Goal: Task Accomplishment & Management: Use online tool/utility

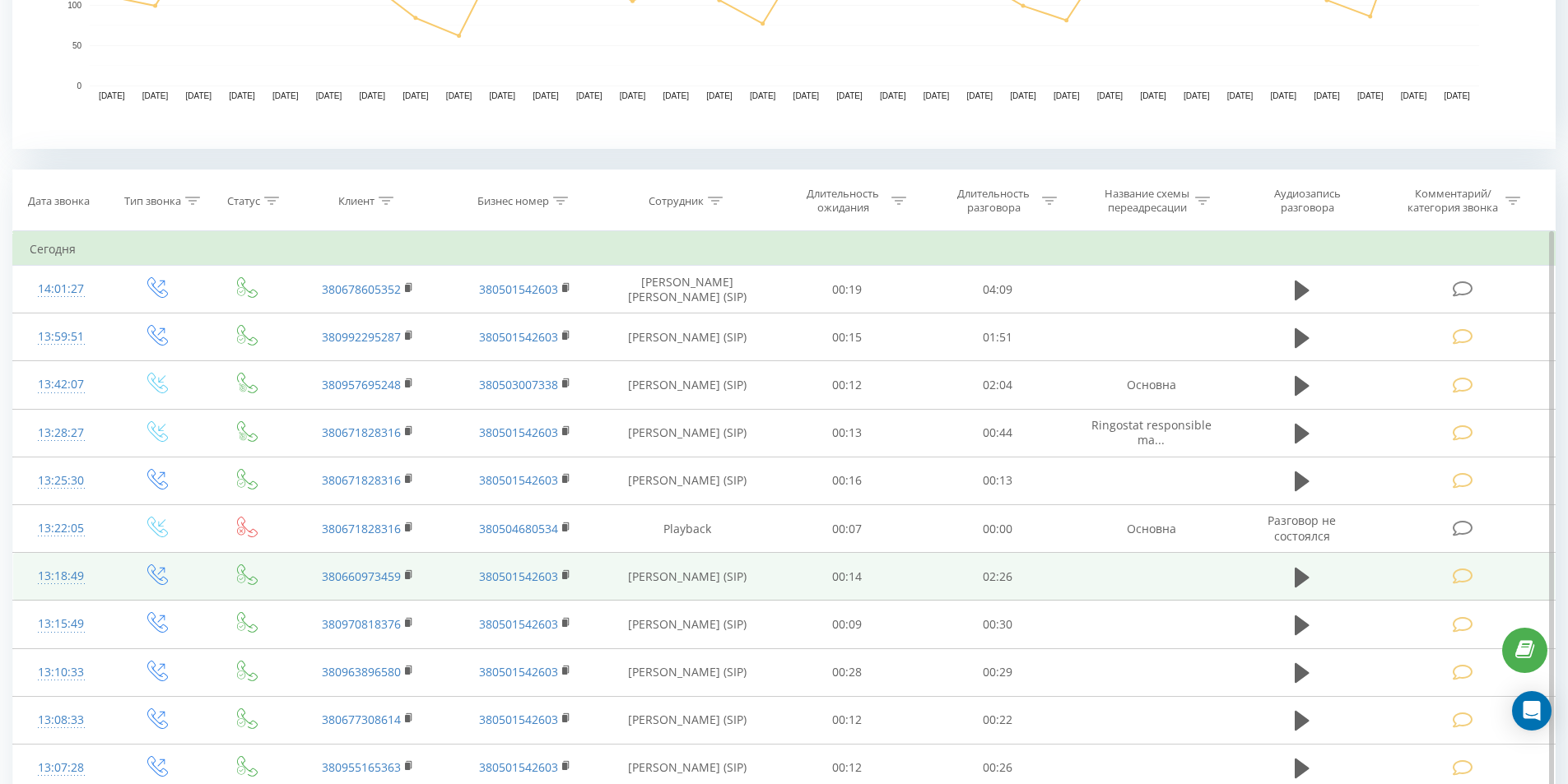
scroll to position [623, 0]
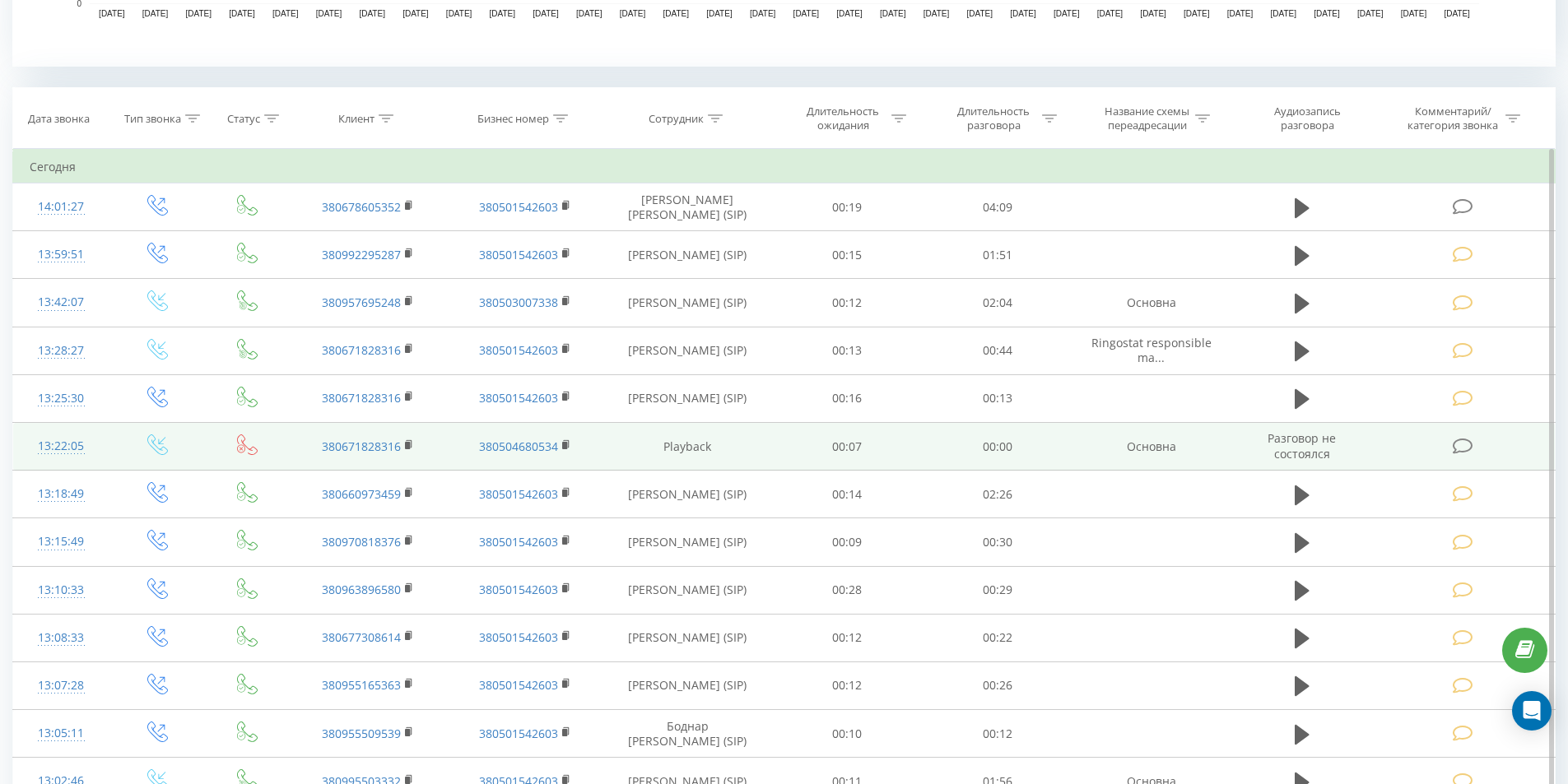
click at [1464, 444] on icon at bounding box center [1463, 446] width 20 height 17
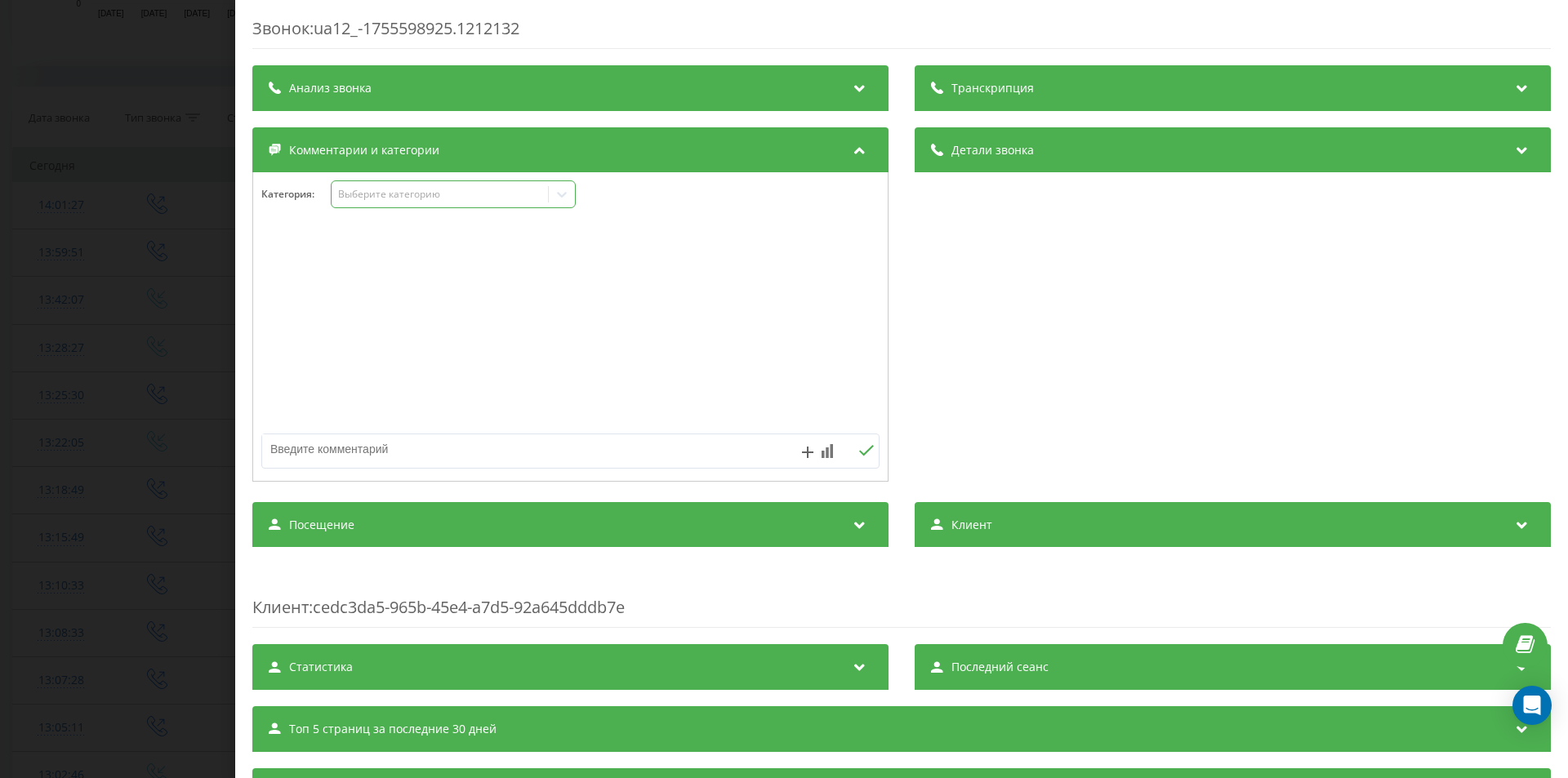
click at [444, 197] on div "Выберите категорию" at bounding box center [440, 195] width 204 height 13
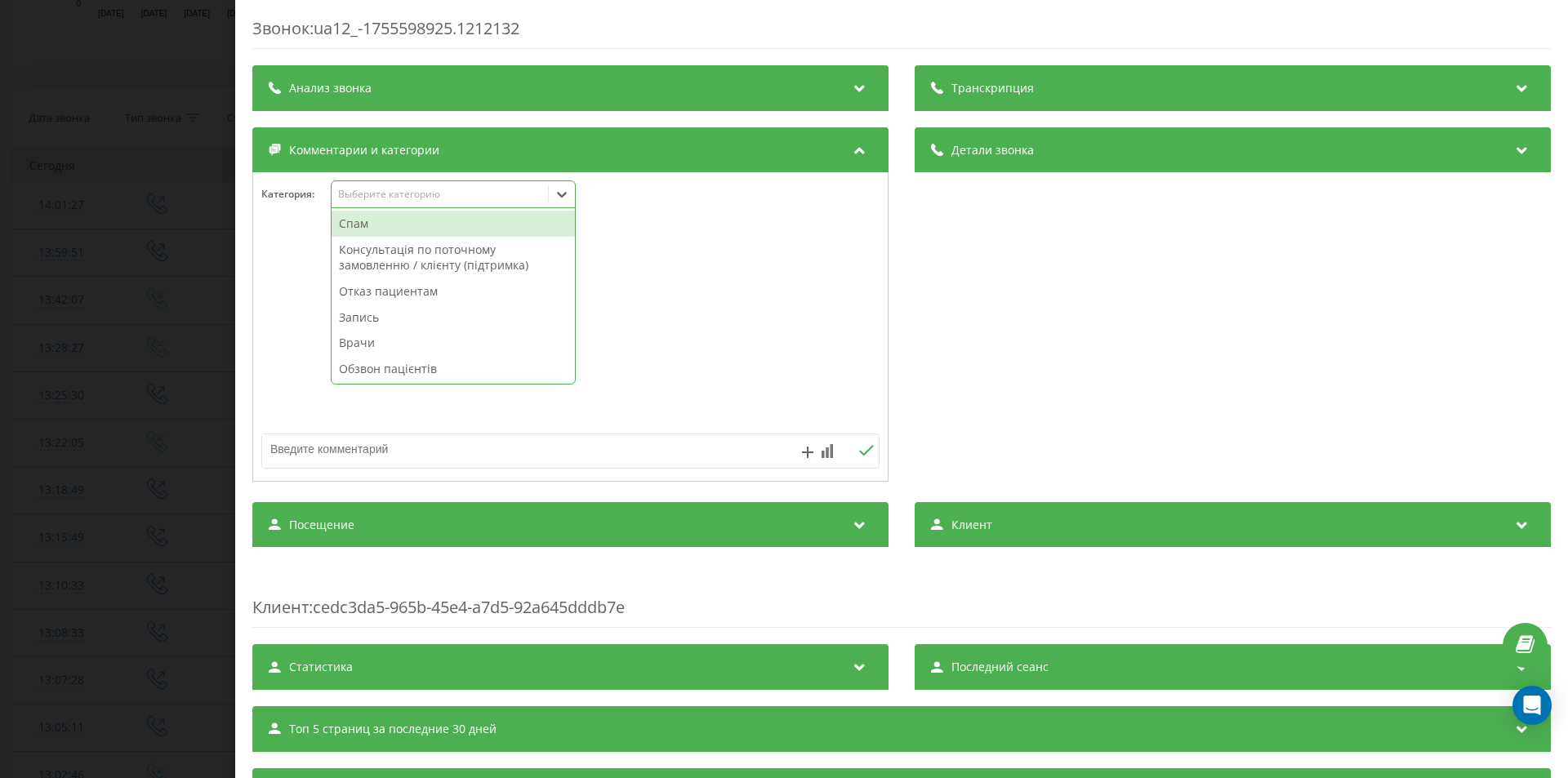
click at [421, 223] on div "Спам" at bounding box center [453, 224] width 243 height 27
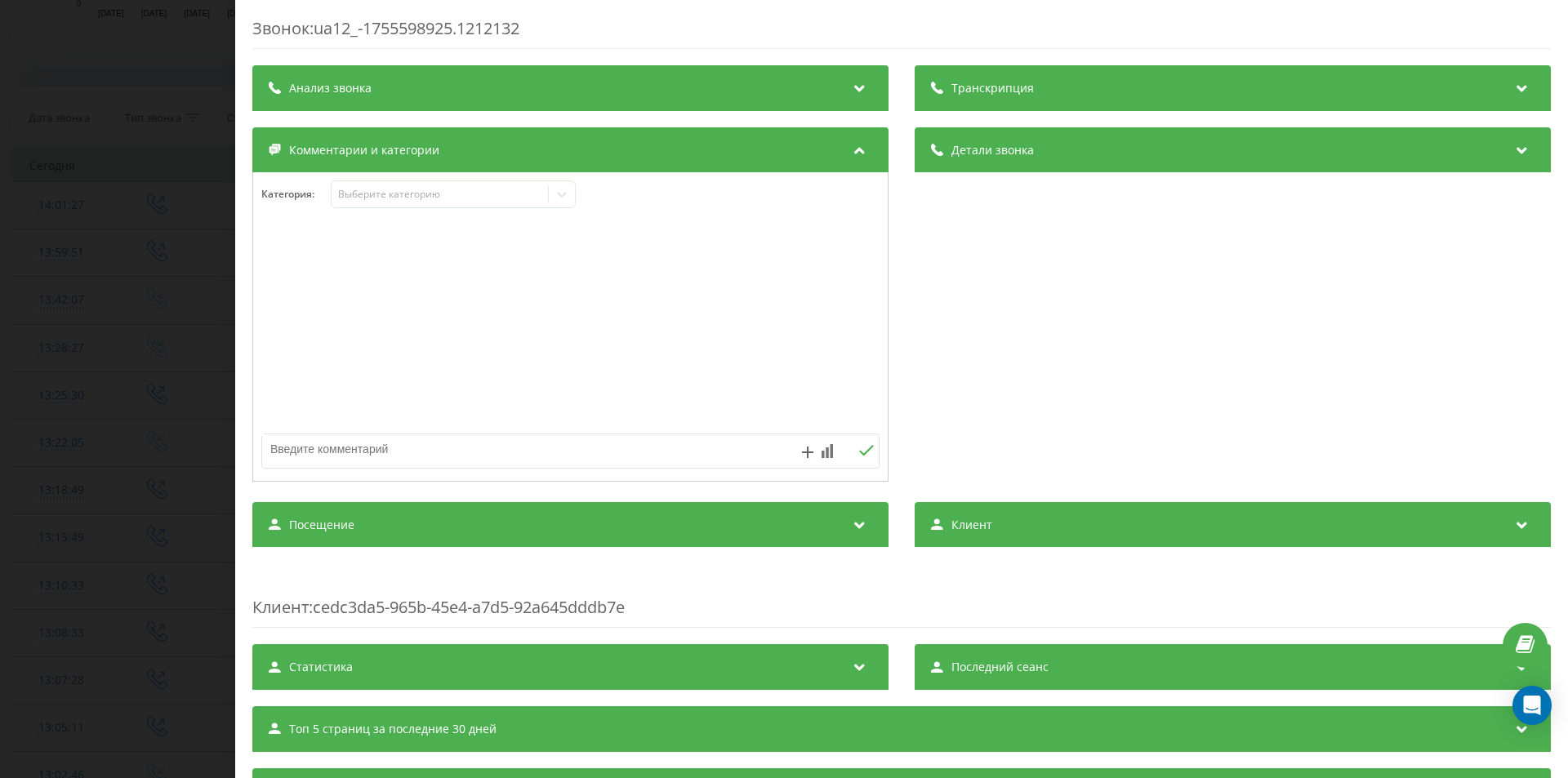
click at [51, 406] on div "Звонок : ua12_-1755598925.1212132 Транскрипция Для анализа AI будущих звонков н…" at bounding box center [784, 389] width 1568 height 778
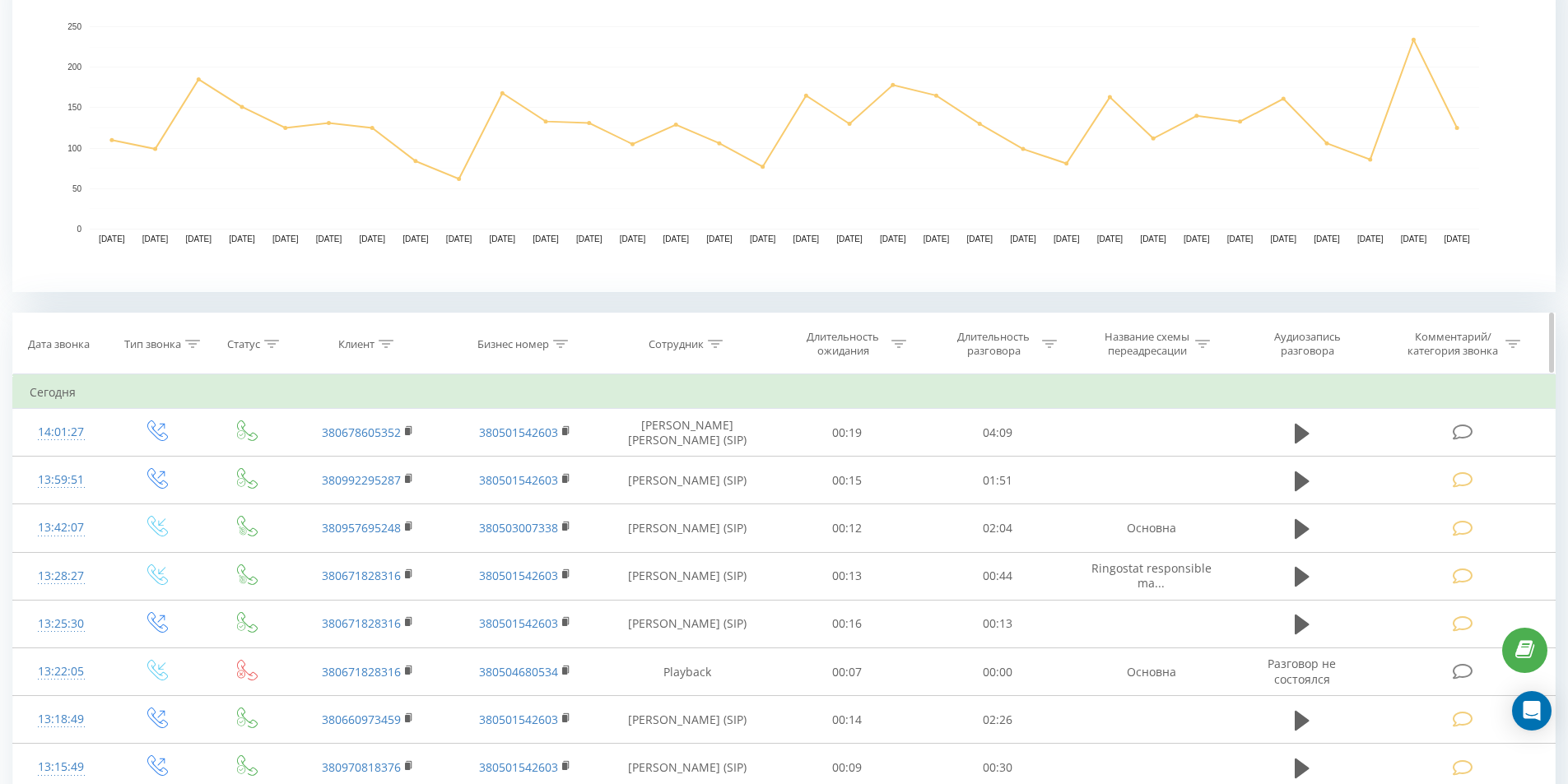
scroll to position [541, 0]
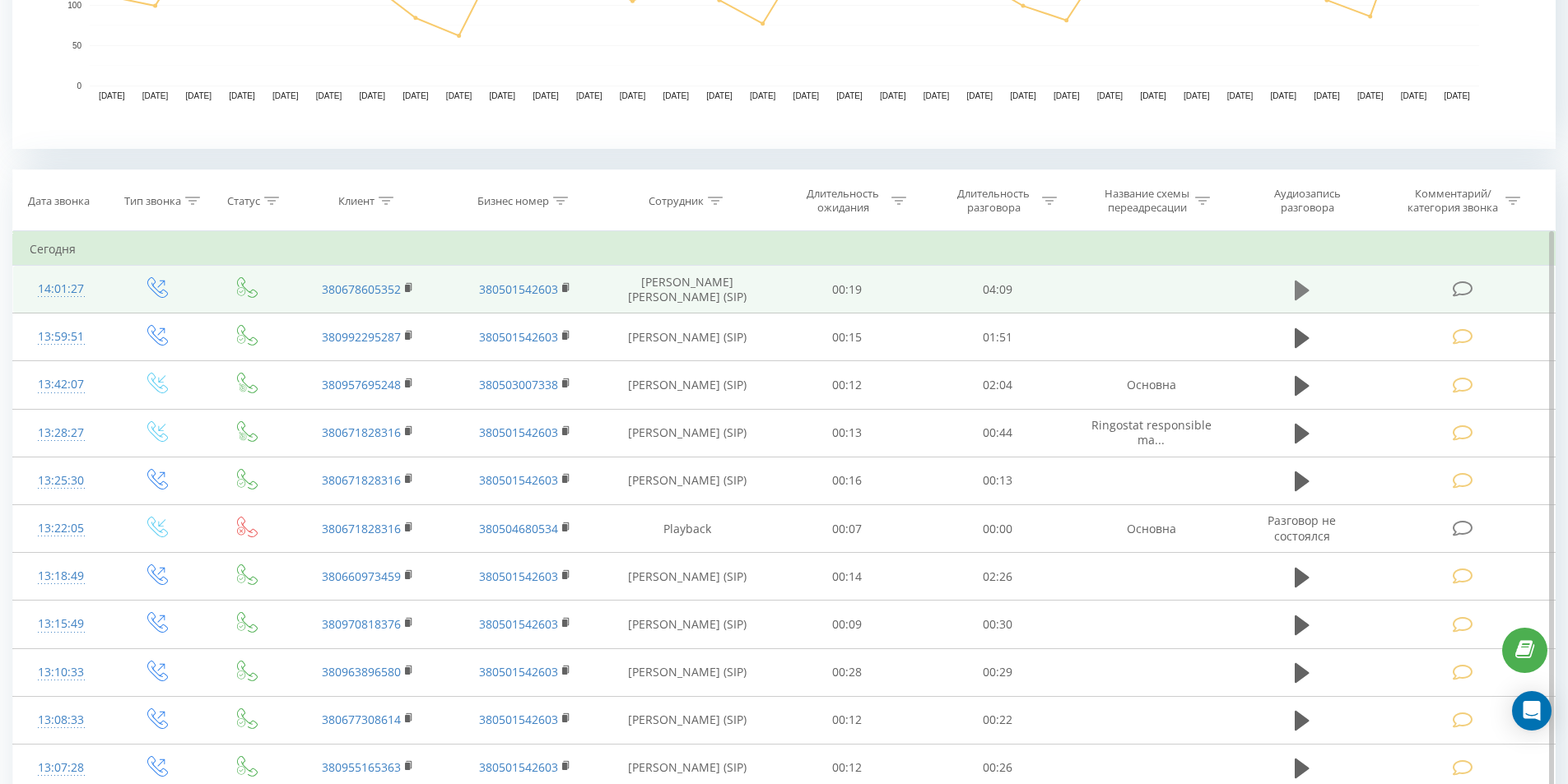
click at [1297, 291] on icon at bounding box center [1302, 289] width 14 height 20
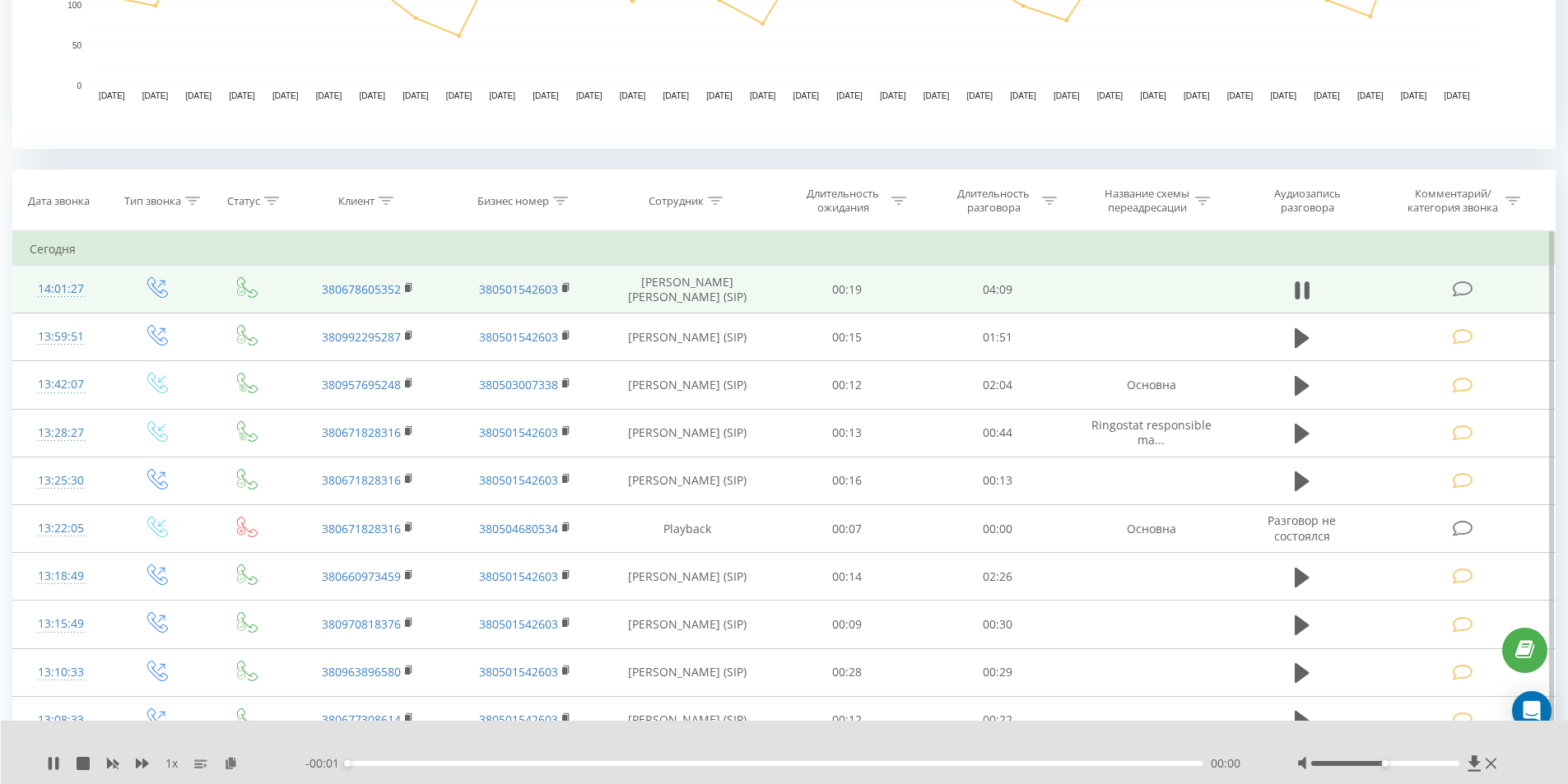
click at [689, 762] on div "00:00" at bounding box center [776, 763] width 856 height 5
click at [571, 764] on div "00:01" at bounding box center [776, 763] width 856 height 5
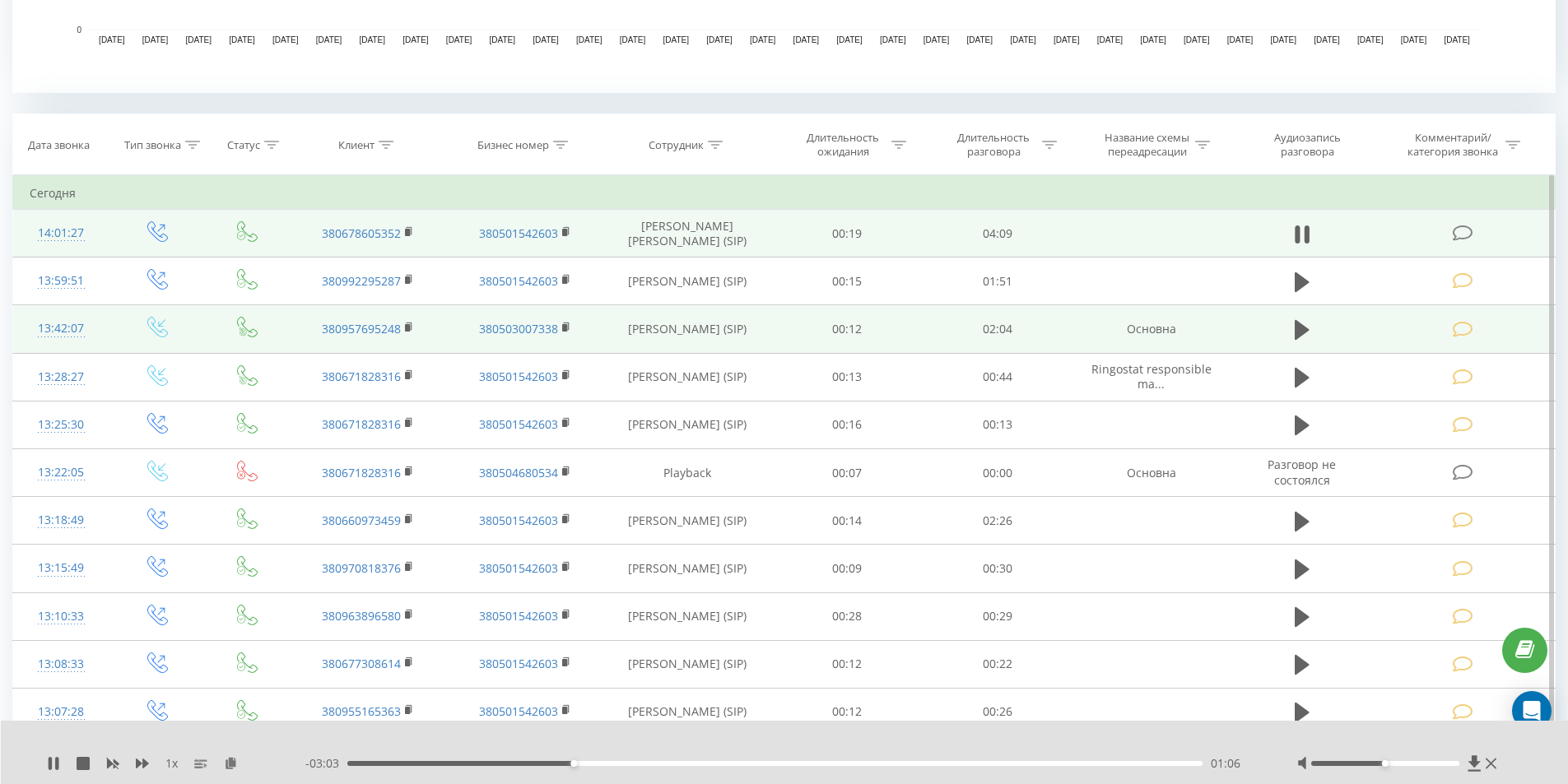
scroll to position [623, 0]
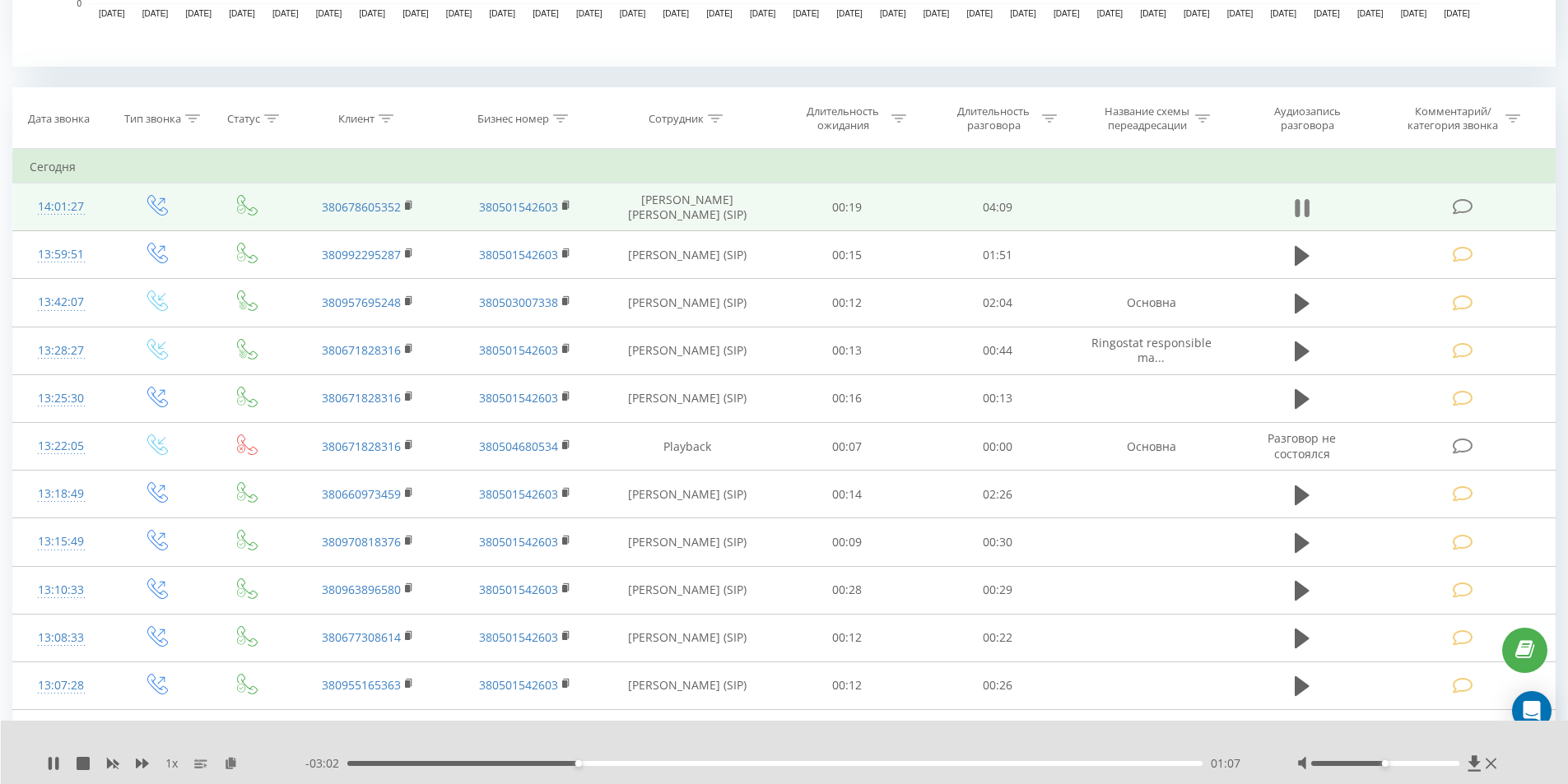
click at [1305, 203] on icon at bounding box center [1306, 208] width 5 height 18
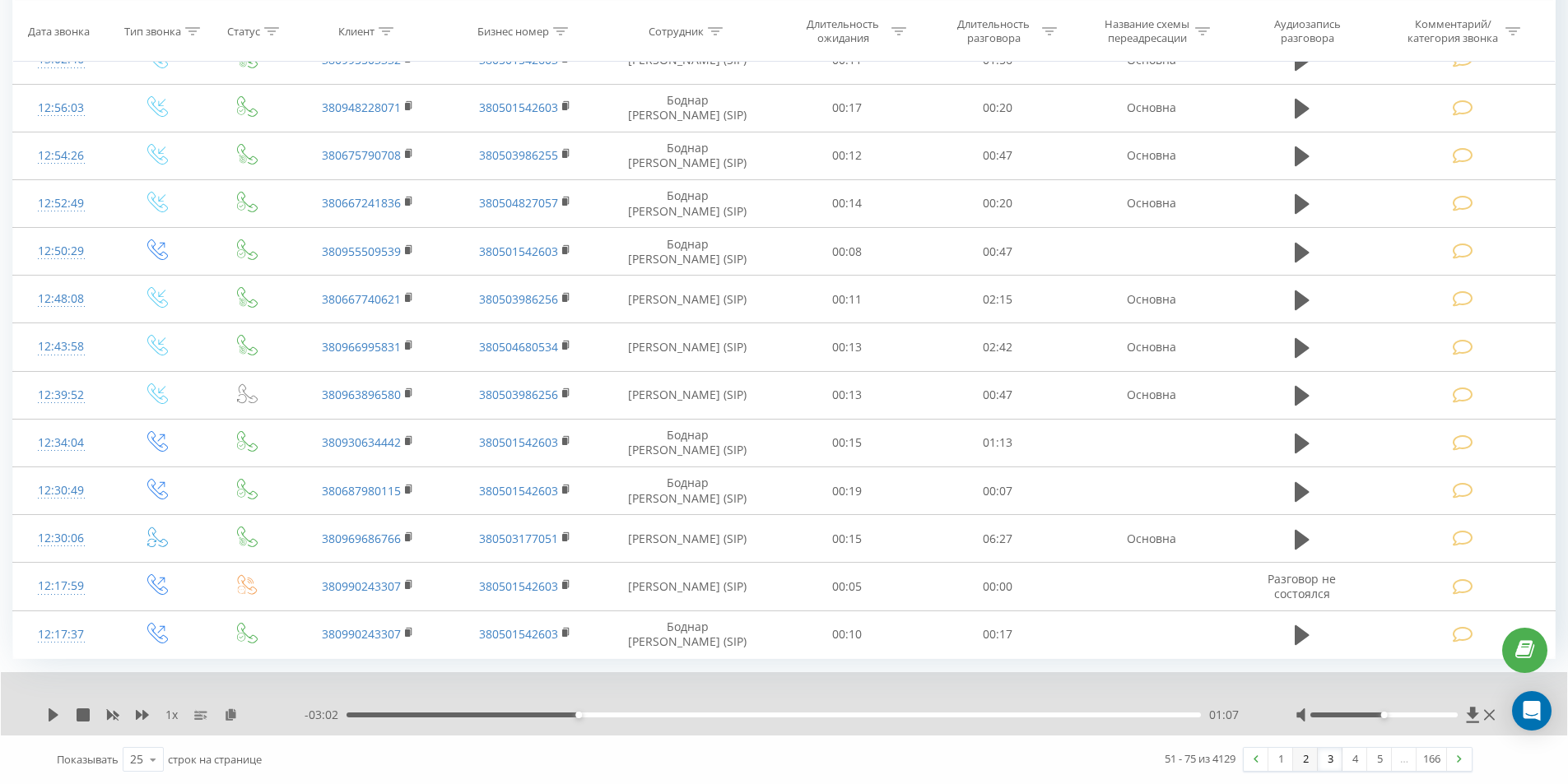
click at [1302, 763] on link "2" at bounding box center [1306, 759] width 25 height 23
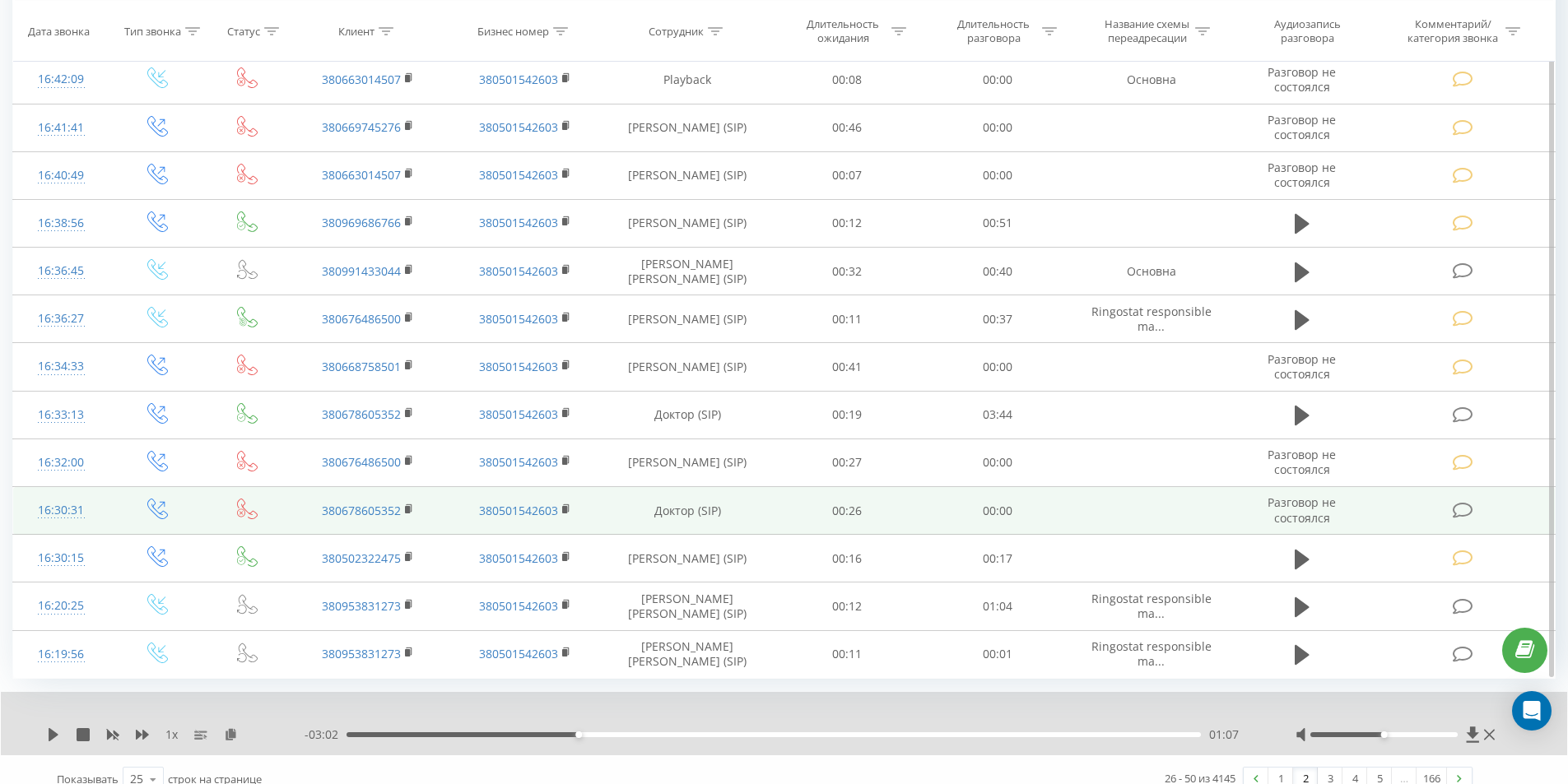
scroll to position [1344, 0]
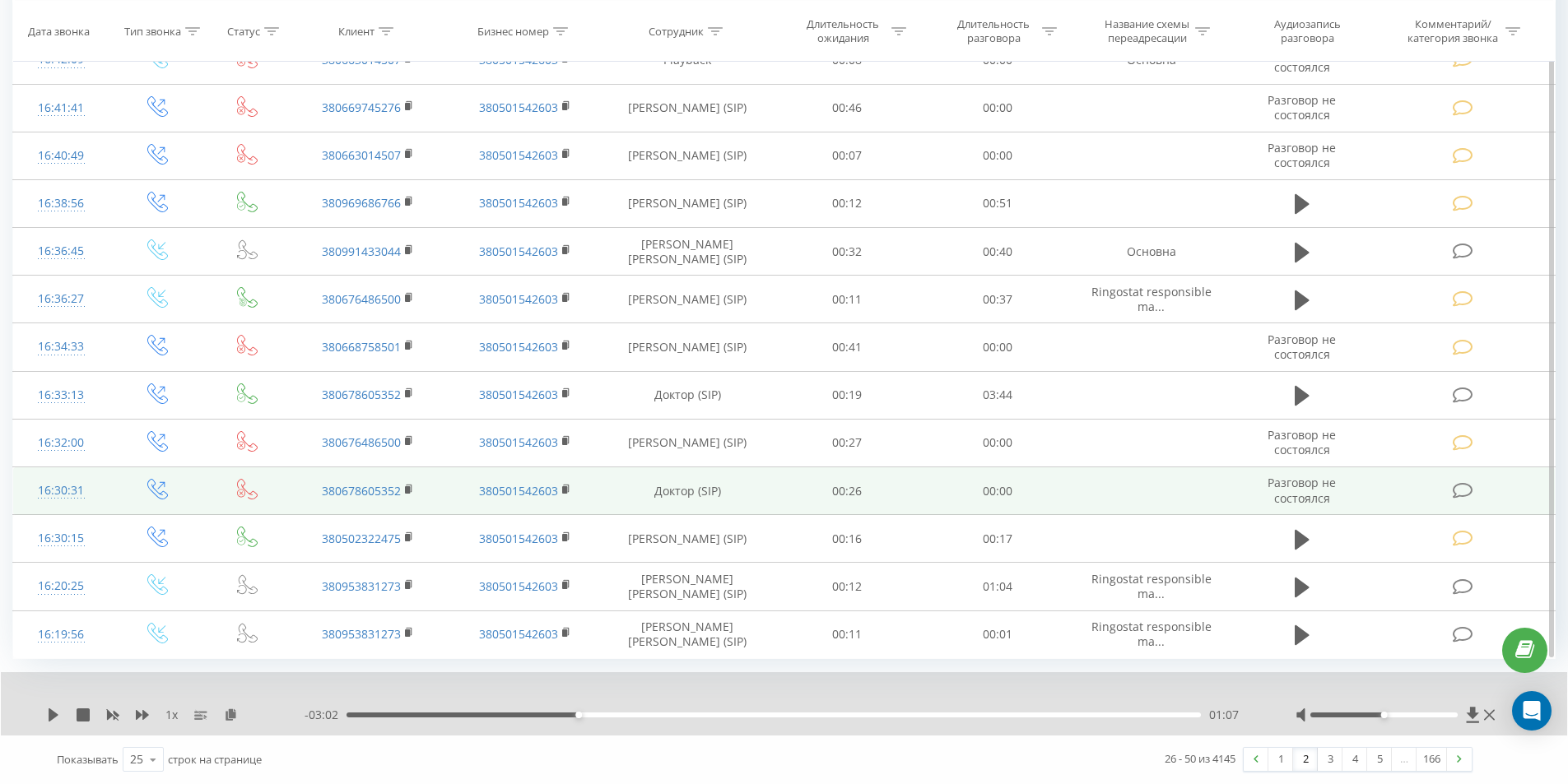
click at [1461, 488] on icon at bounding box center [1463, 491] width 20 height 17
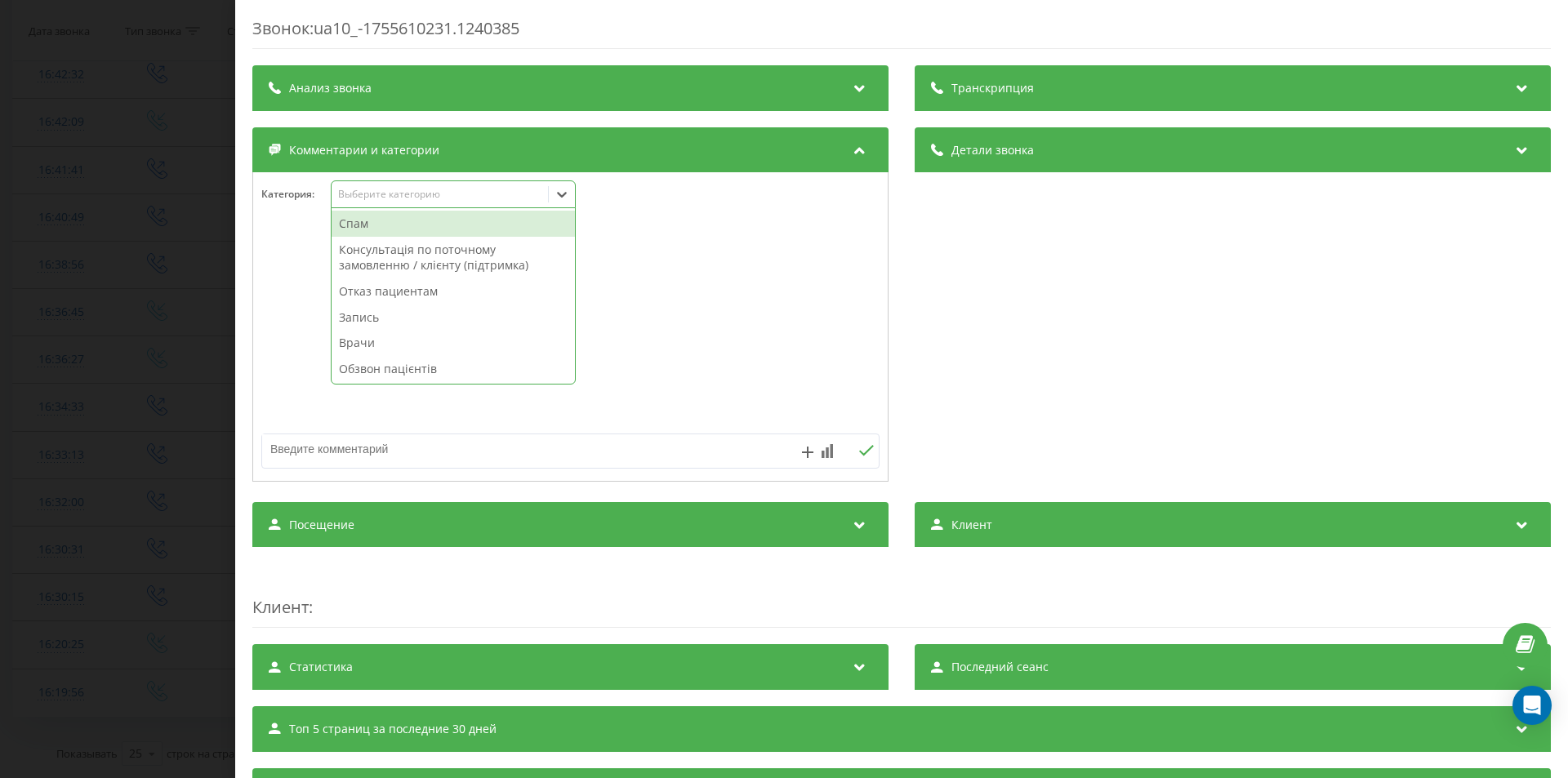
click at [469, 185] on div "Выберите категорию" at bounding box center [453, 194] width 245 height 28
click at [370, 339] on div "Врачи" at bounding box center [453, 343] width 243 height 27
click at [103, 410] on div "Звонок : ua10_-1755610231.1240385 Транскрипция Для анализа AI будущих звонков н…" at bounding box center [784, 389] width 1568 height 778
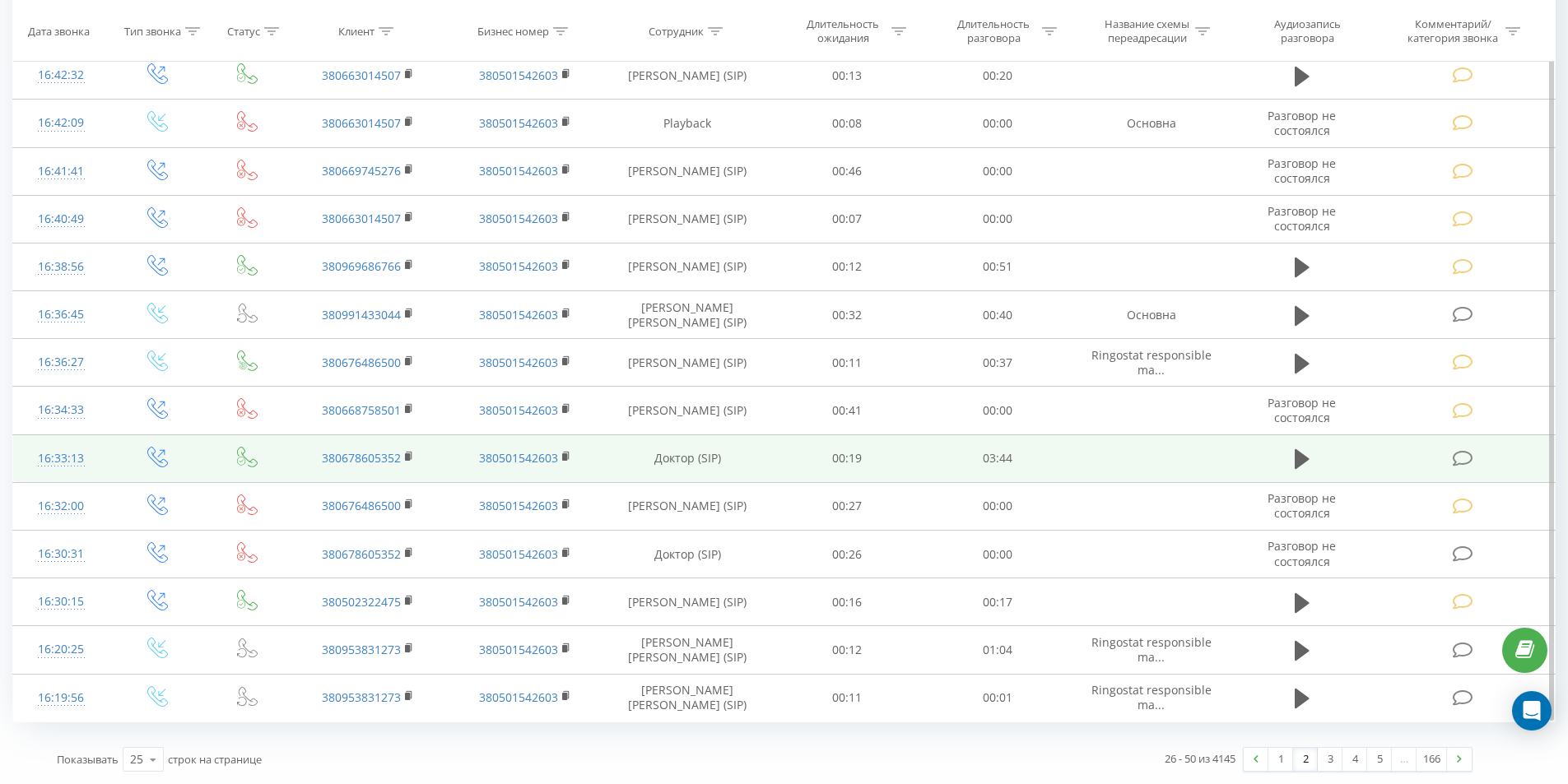
click at [1462, 459] on icon at bounding box center [1463, 459] width 20 height 17
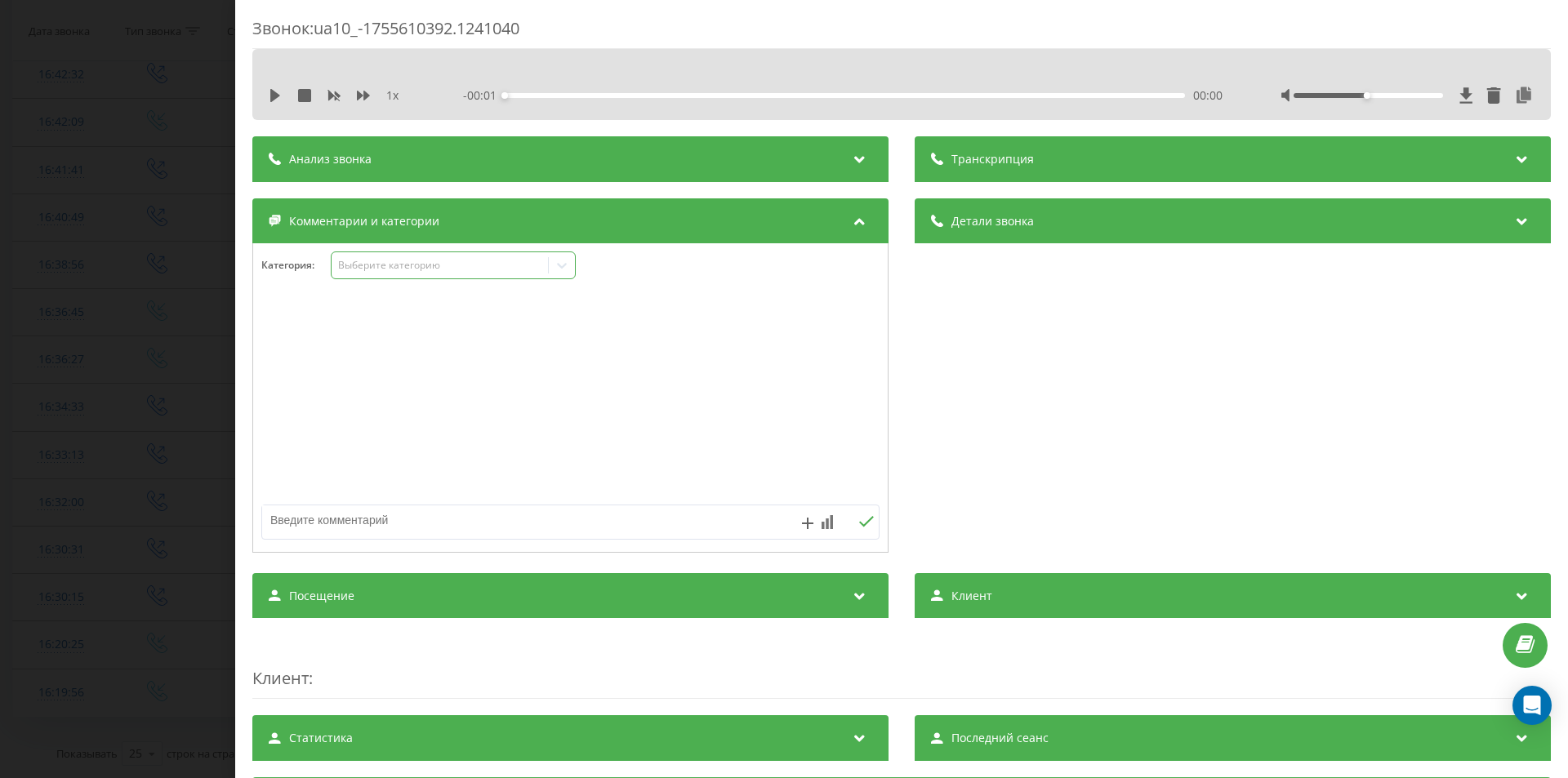
click at [408, 266] on div "Выберите категорию" at bounding box center [440, 265] width 204 height 13
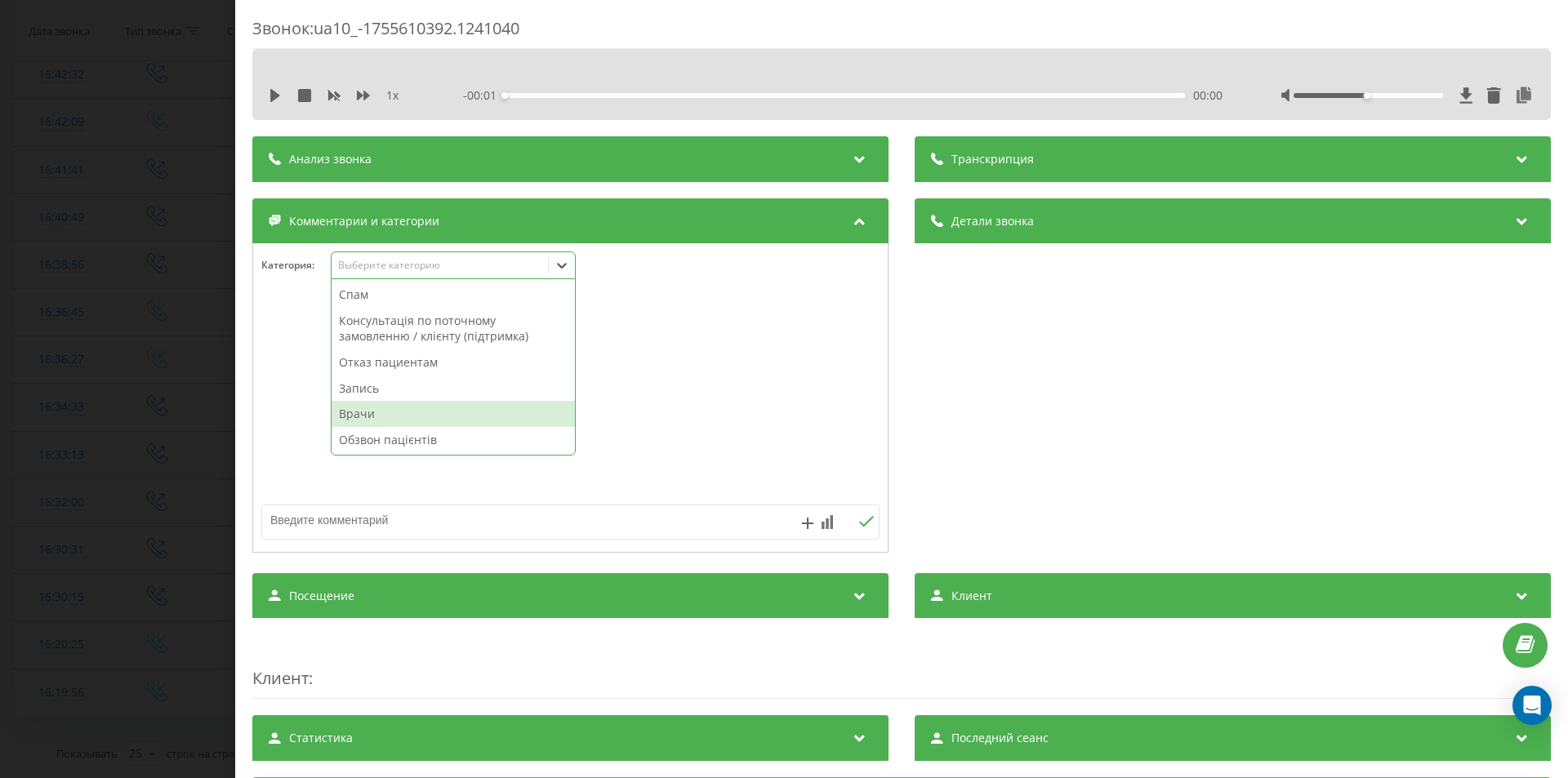
click at [375, 413] on div "Врачи" at bounding box center [453, 414] width 243 height 27
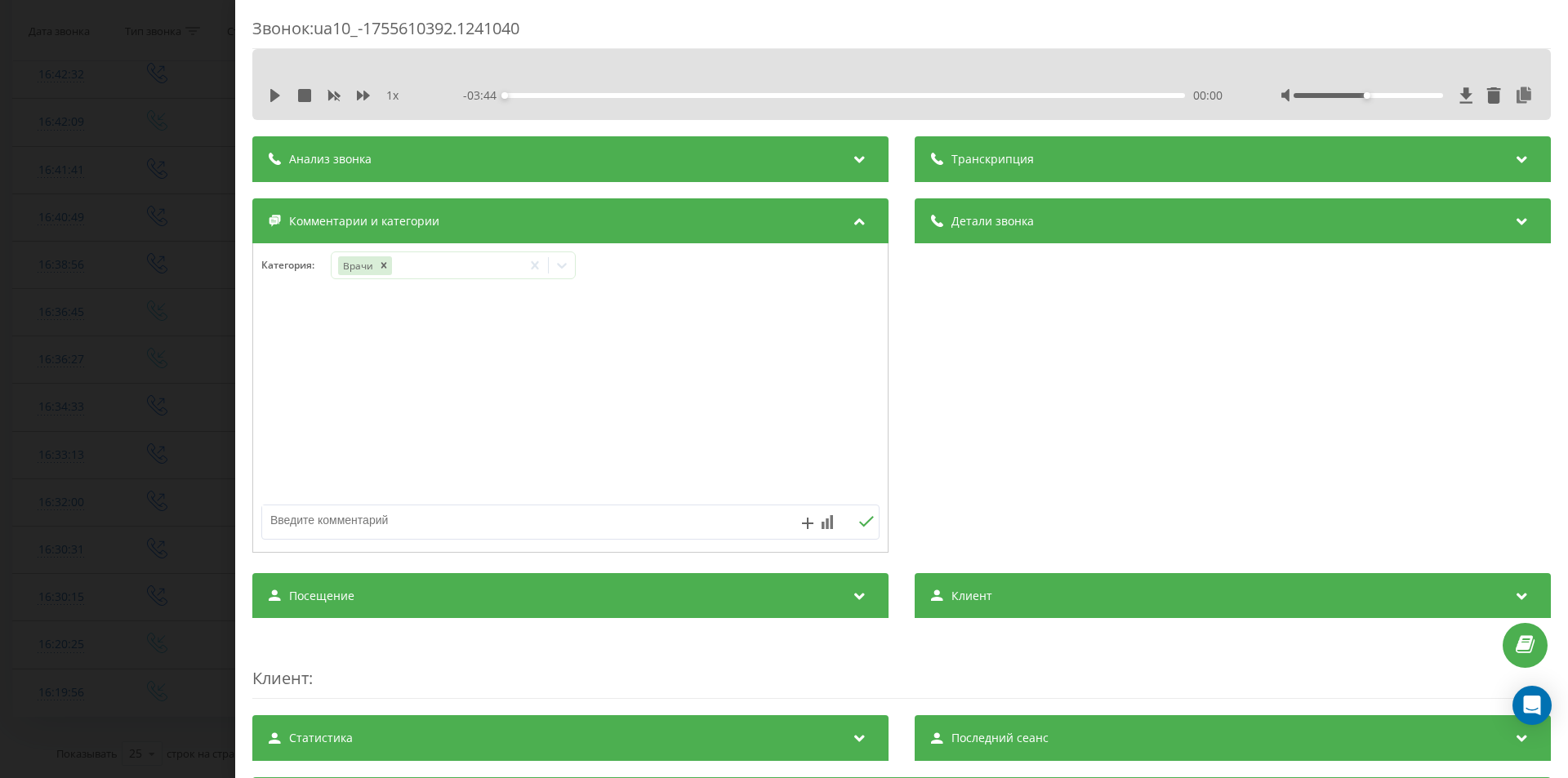
click at [119, 453] on div "Звонок : ua10_-1755610392.1241040 1 x - 03:44 00:00 00:00 Транскрипция Для анал…" at bounding box center [784, 389] width 1568 height 778
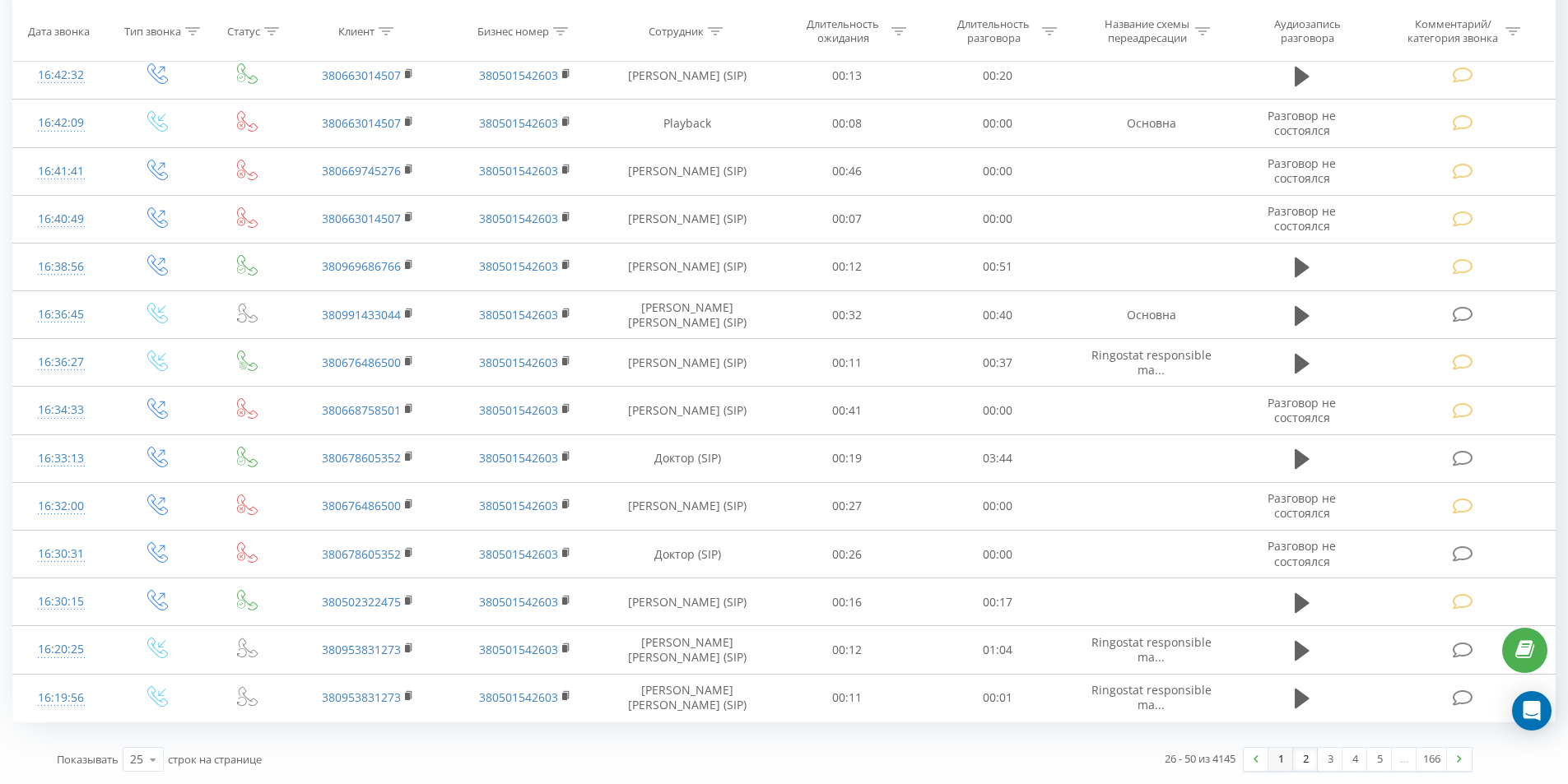
click at [1281, 759] on link "1" at bounding box center [1281, 759] width 25 height 23
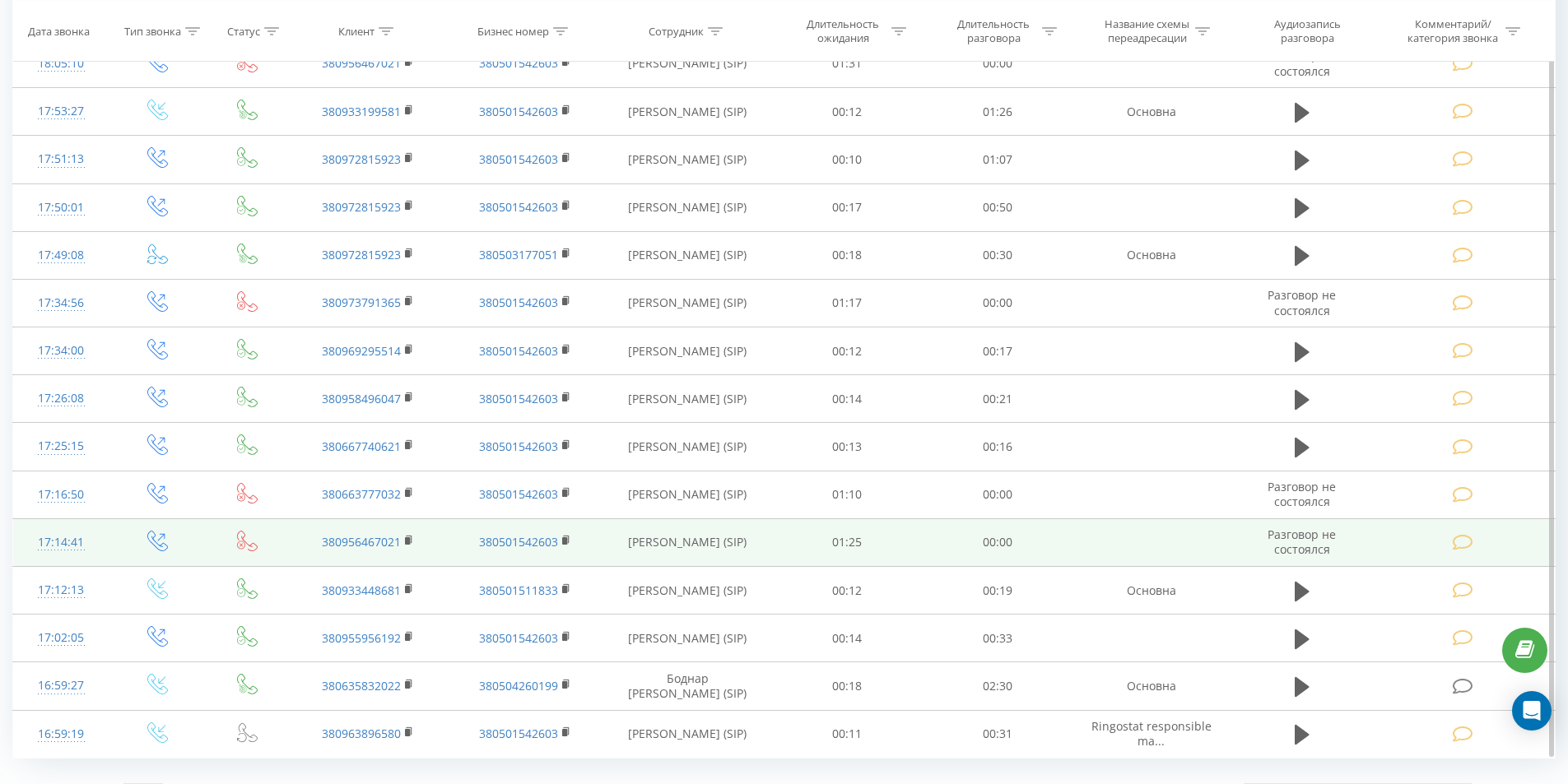
scroll to position [1281, 0]
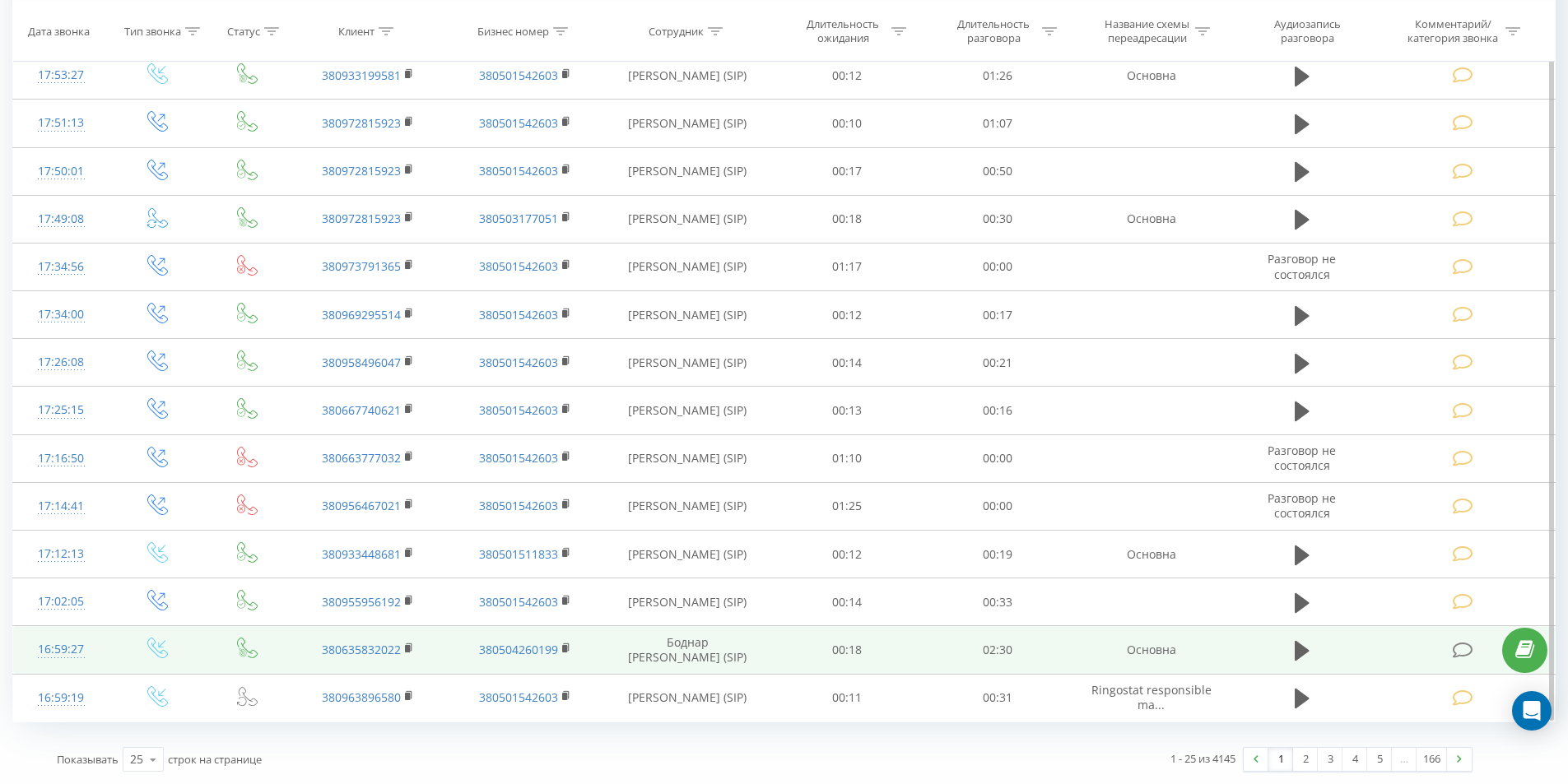
click at [1317, 653] on td at bounding box center [1302, 650] width 145 height 48
click at [1307, 652] on icon at bounding box center [1302, 650] width 14 height 20
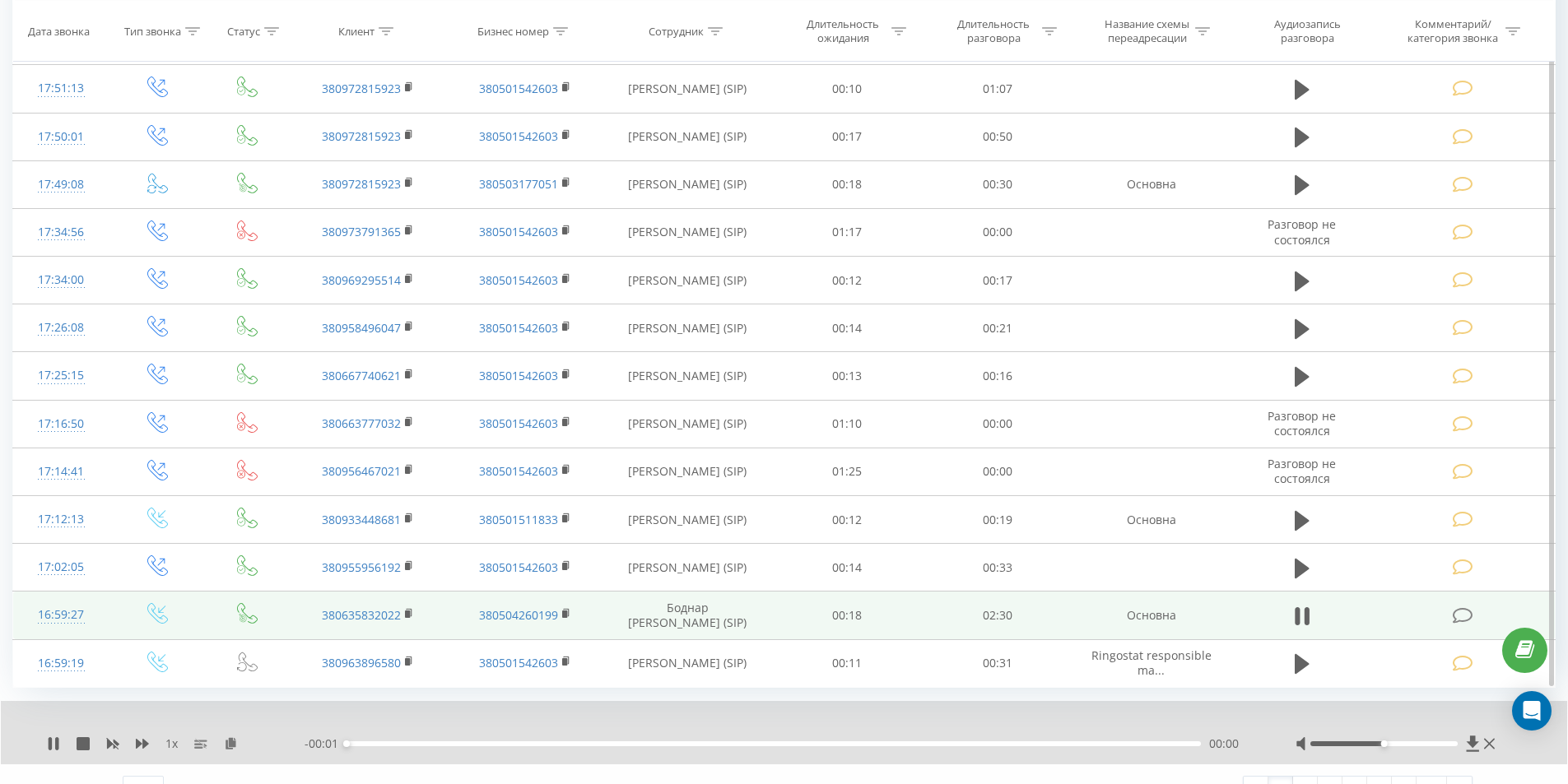
scroll to position [1344, 0]
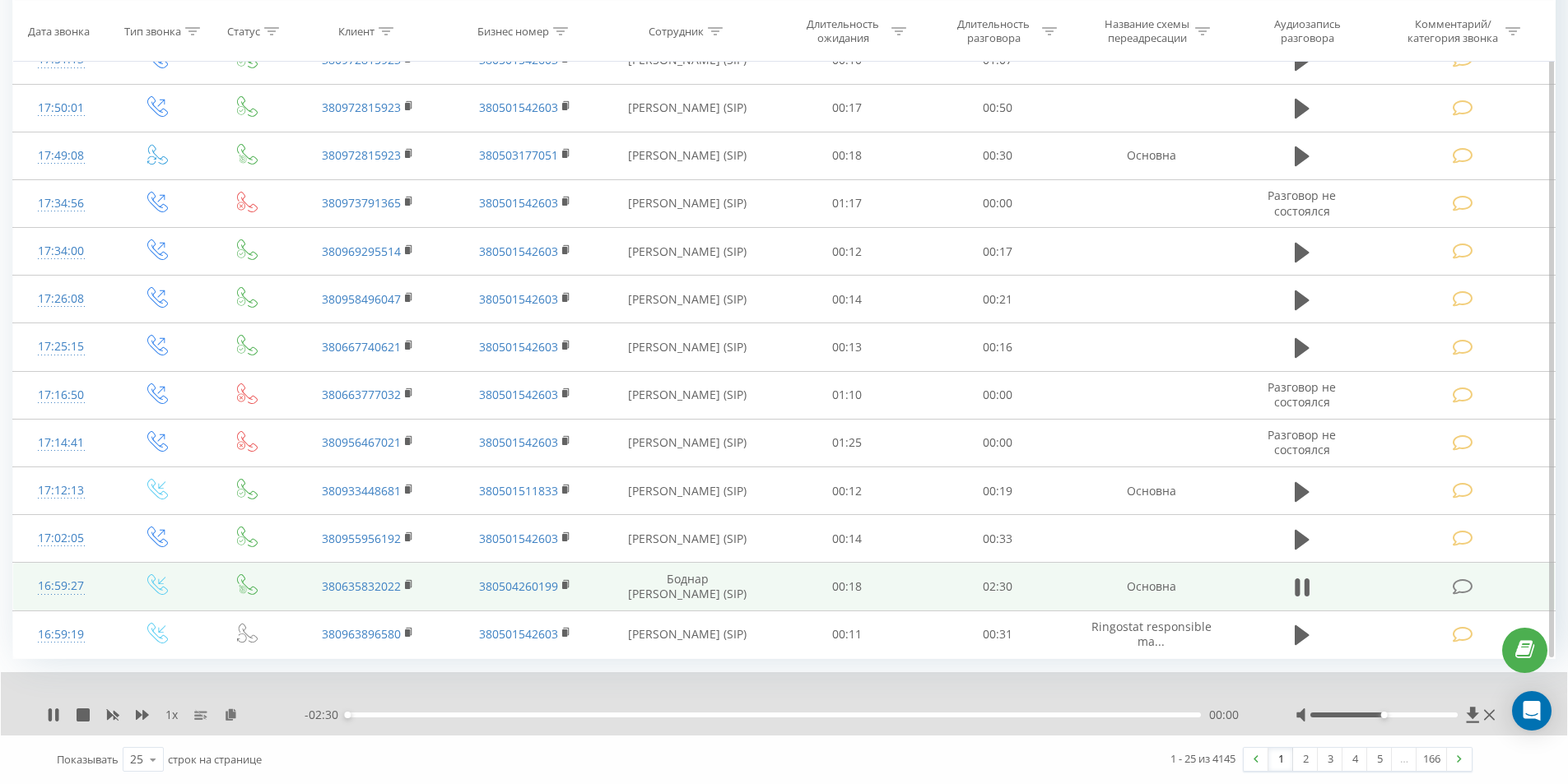
click at [588, 712] on div "00:00" at bounding box center [774, 714] width 854 height 5
click at [1307, 588] on icon at bounding box center [1306, 587] width 5 height 18
click at [1462, 582] on icon at bounding box center [1463, 587] width 20 height 17
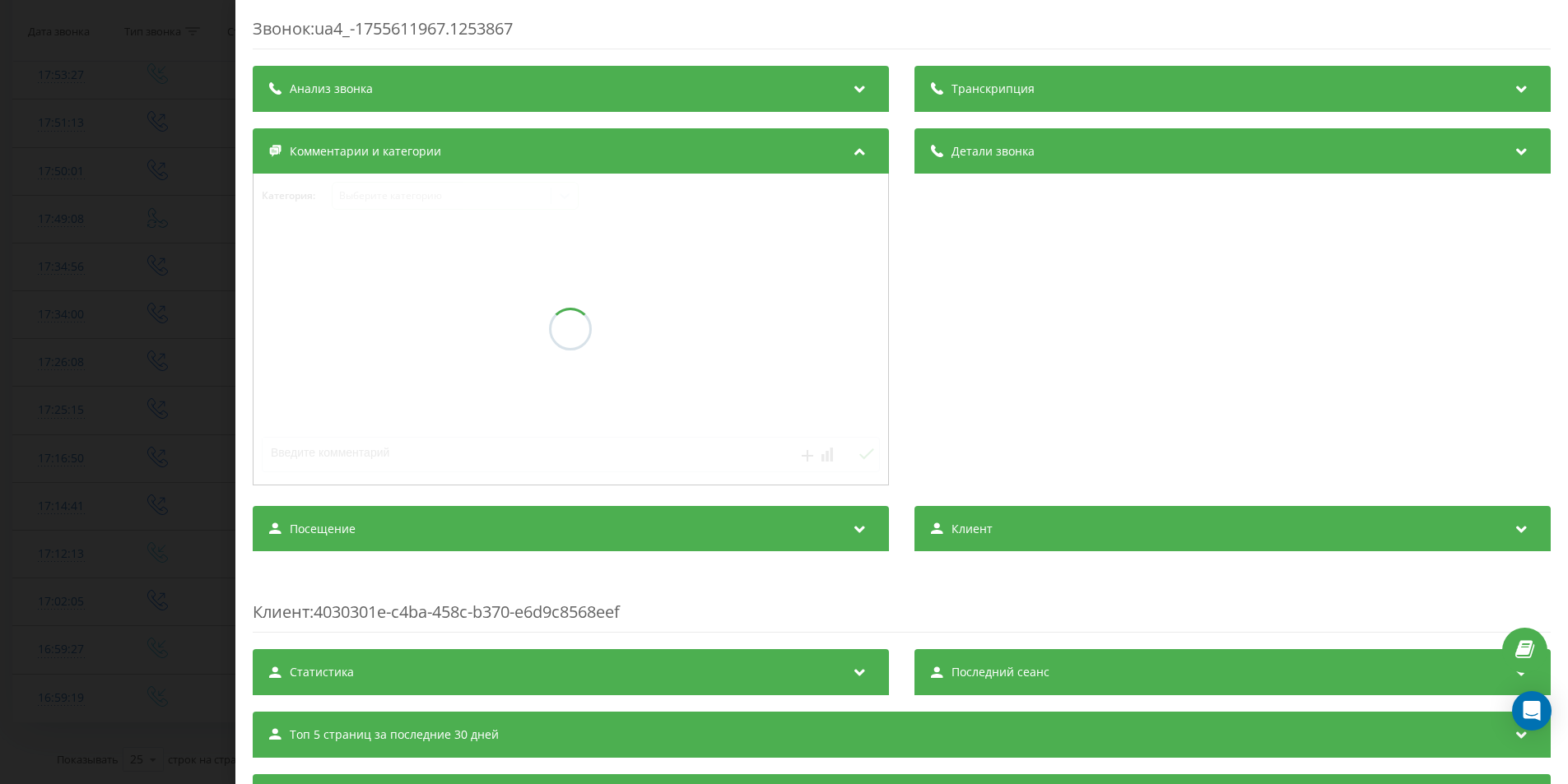
scroll to position [1281, 0]
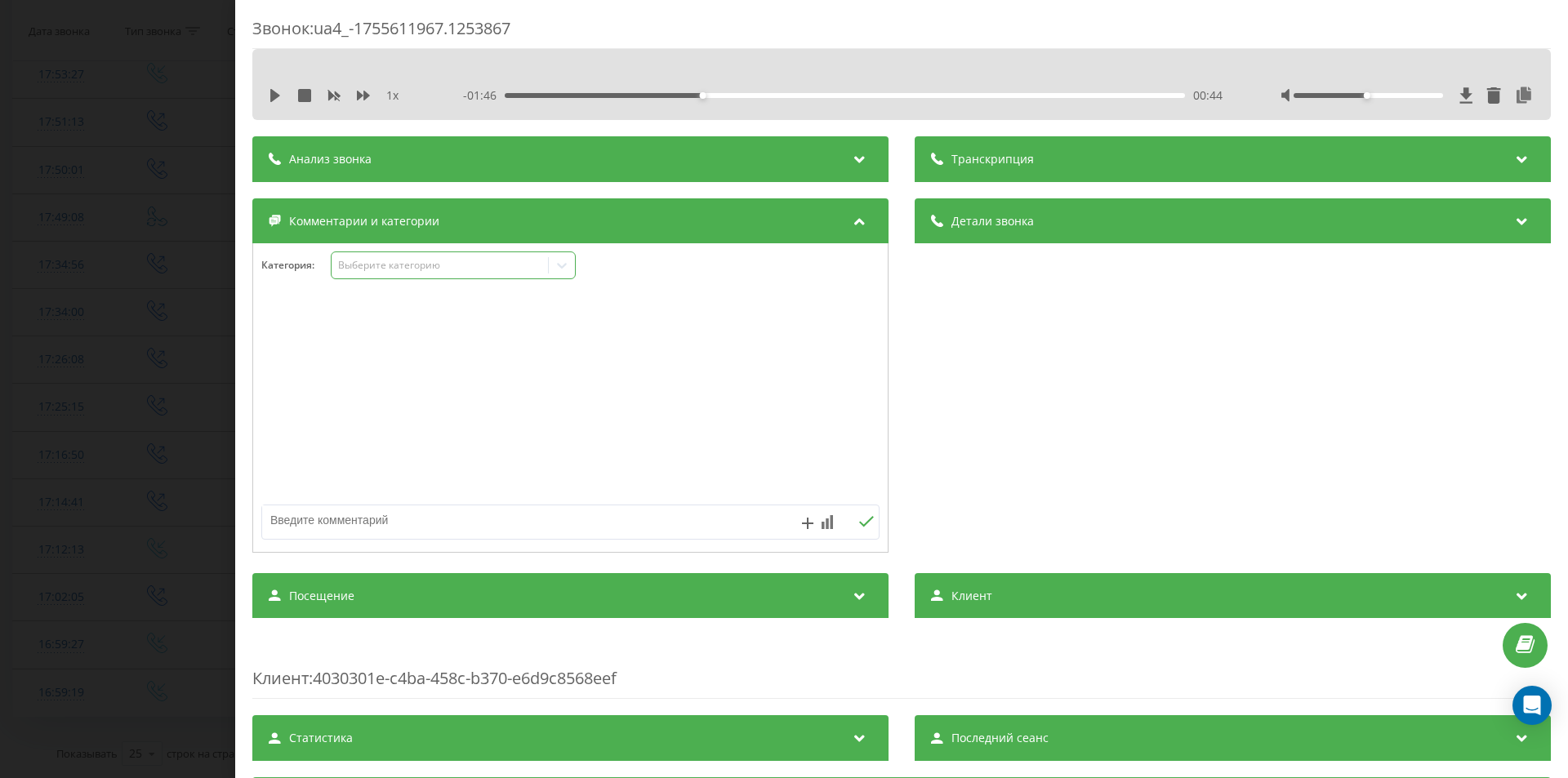
click at [424, 255] on div "Выберите категорию" at bounding box center [453, 265] width 245 height 28
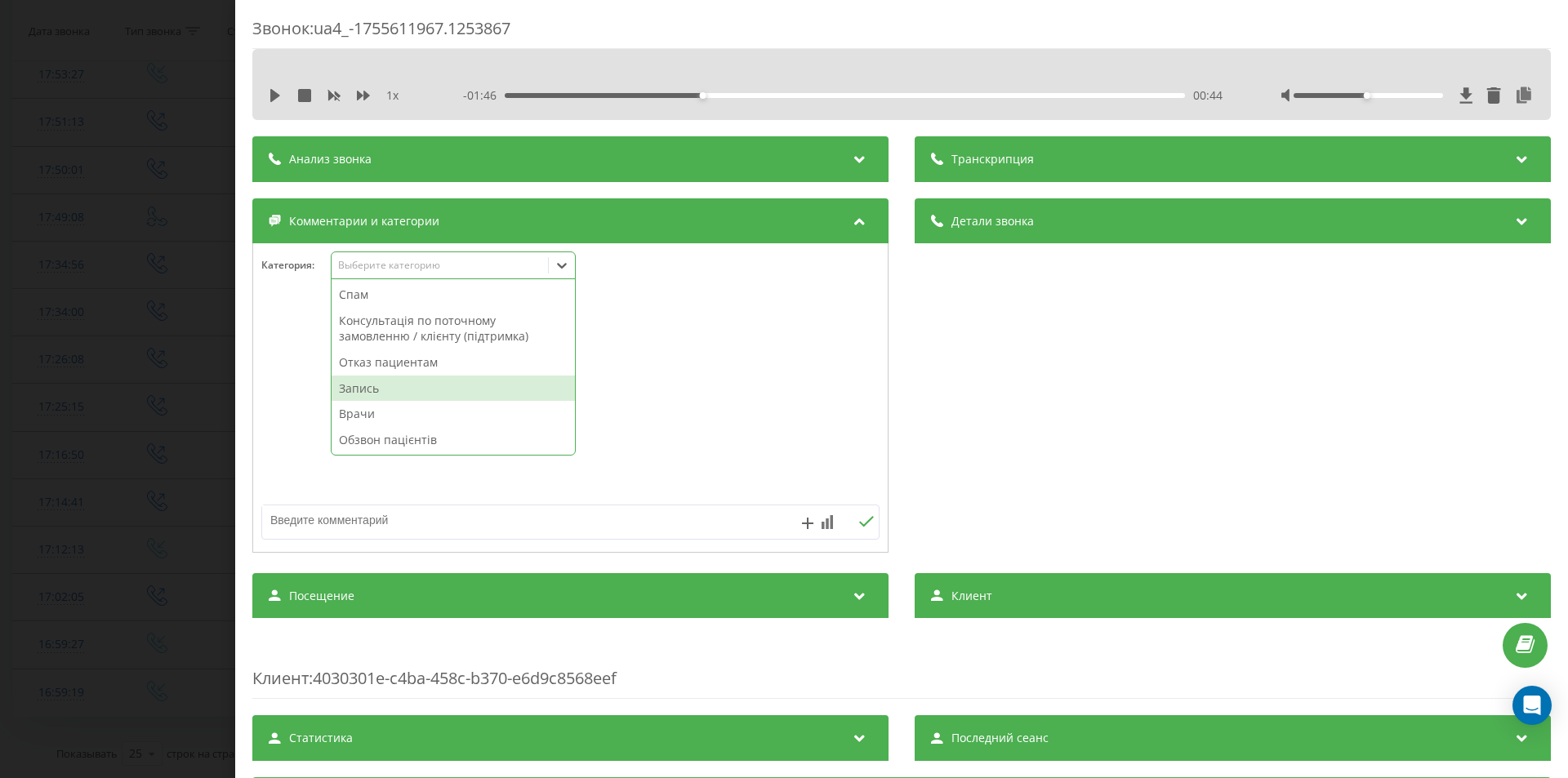
click at [389, 386] on div "Запись" at bounding box center [453, 389] width 243 height 27
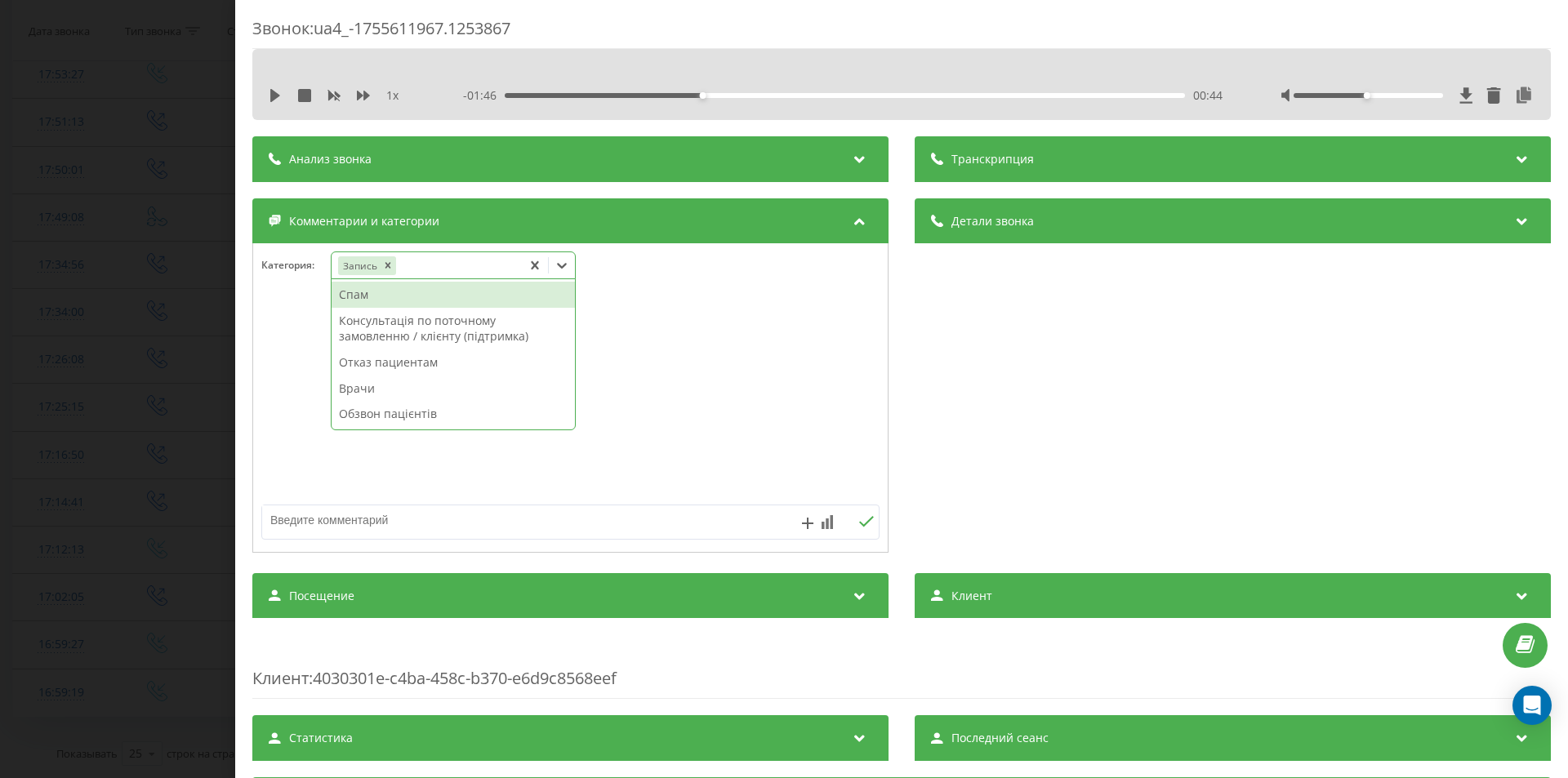
click at [37, 427] on div "Звонок : ua4_-1755611967.1253867 1 x - 01:46 00:44 00:44 Транскрипция Для анали…" at bounding box center [784, 389] width 1568 height 778
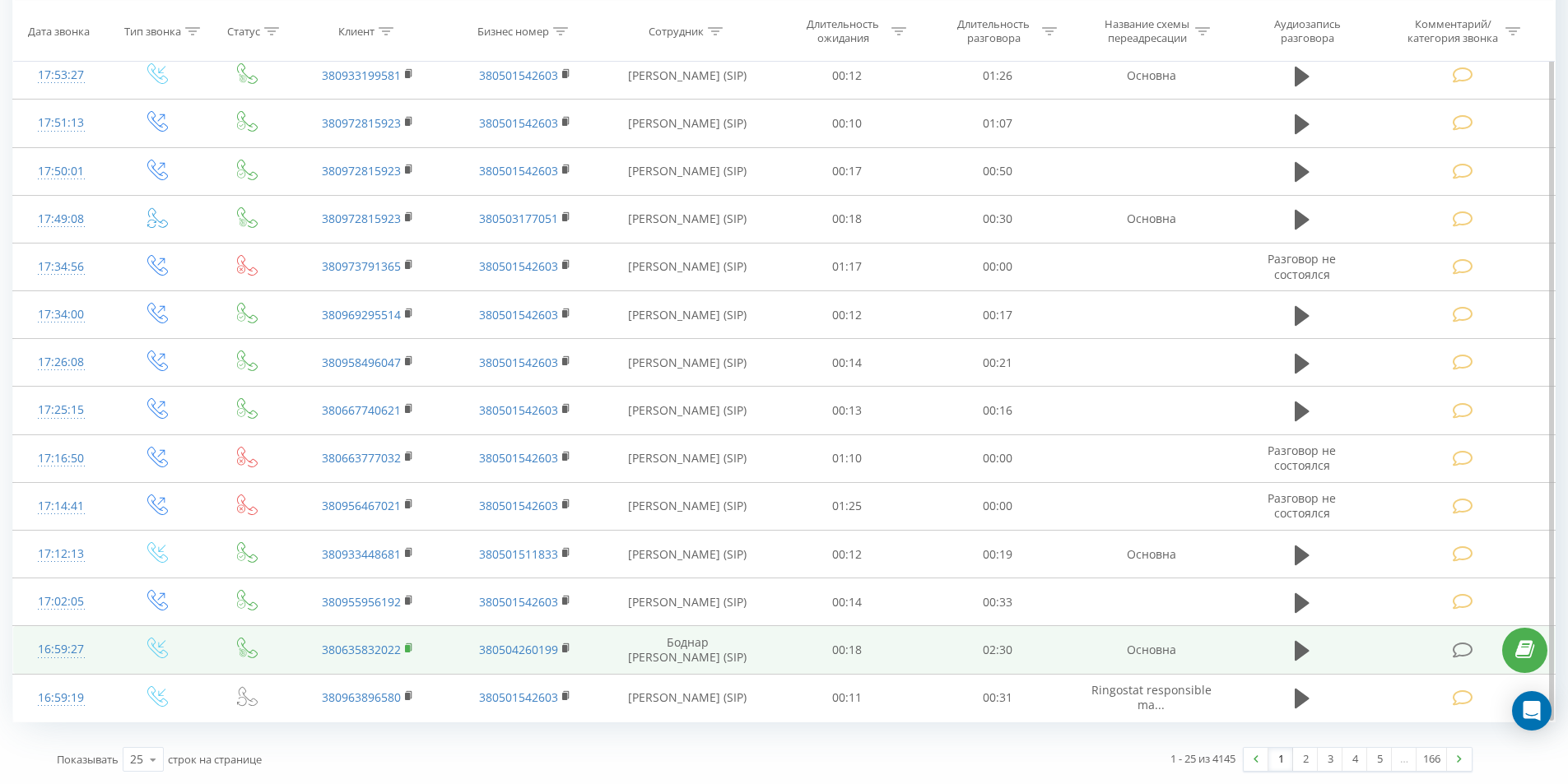
click at [405, 651] on icon at bounding box center [409, 648] width 9 height 11
